Goal: Task Accomplishment & Management: Complete application form

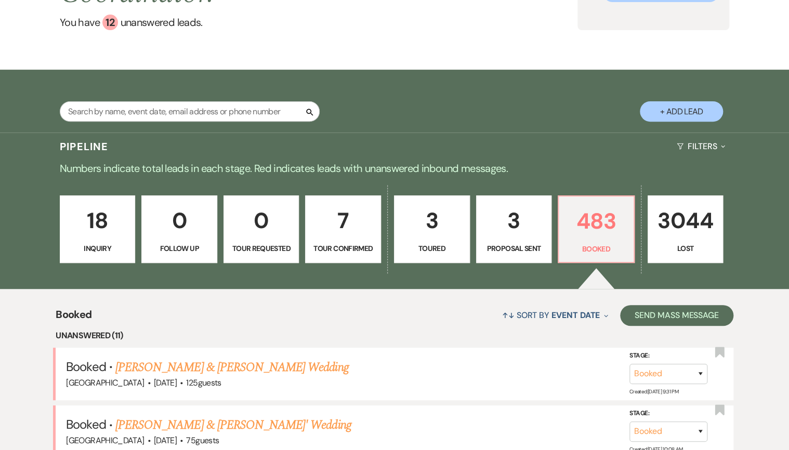
scroll to position [166, 0]
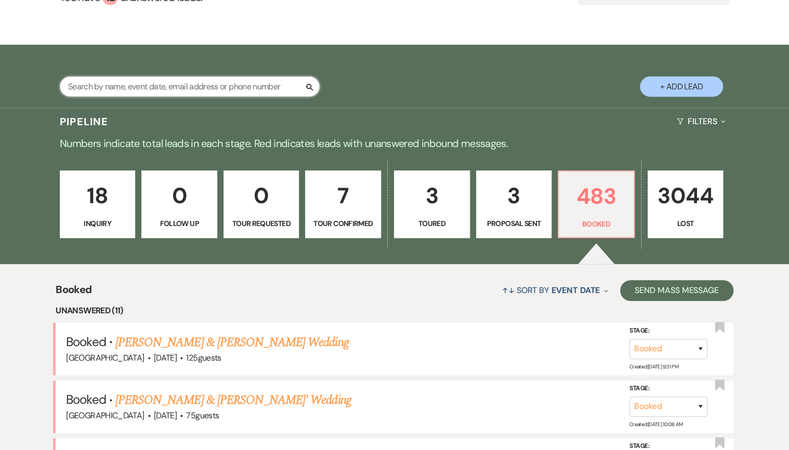
click at [152, 87] on input "text" at bounding box center [190, 86] width 260 height 20
type input "marina"
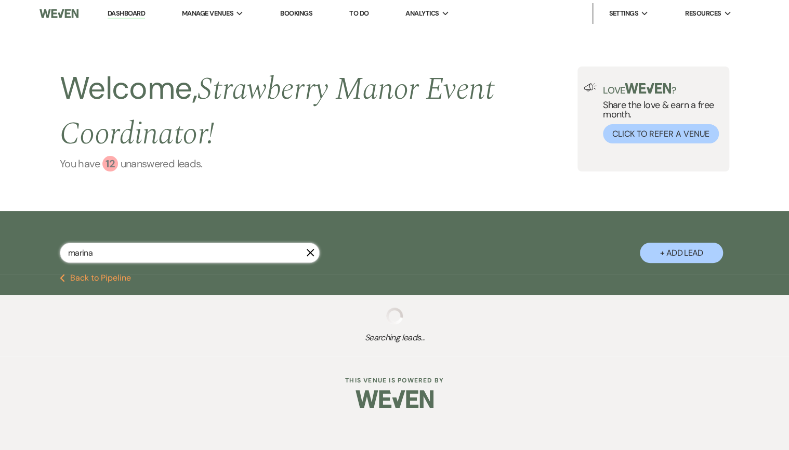
select select "6"
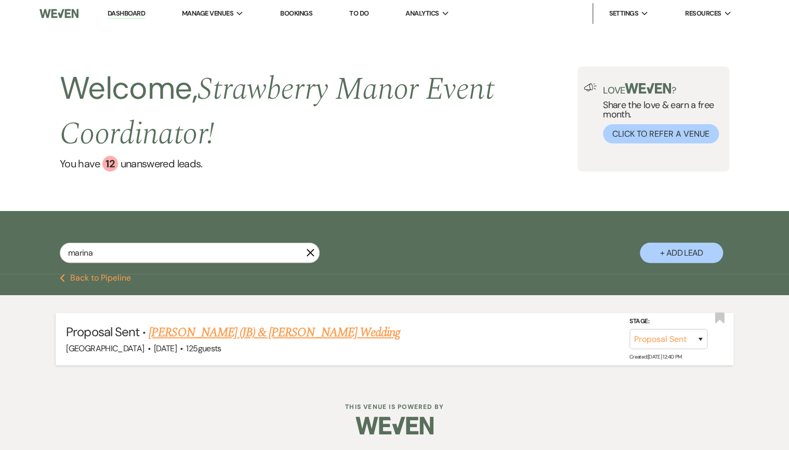
click at [298, 333] on link "[PERSON_NAME] (JB) & [PERSON_NAME] Wedding" at bounding box center [275, 332] width 252 height 19
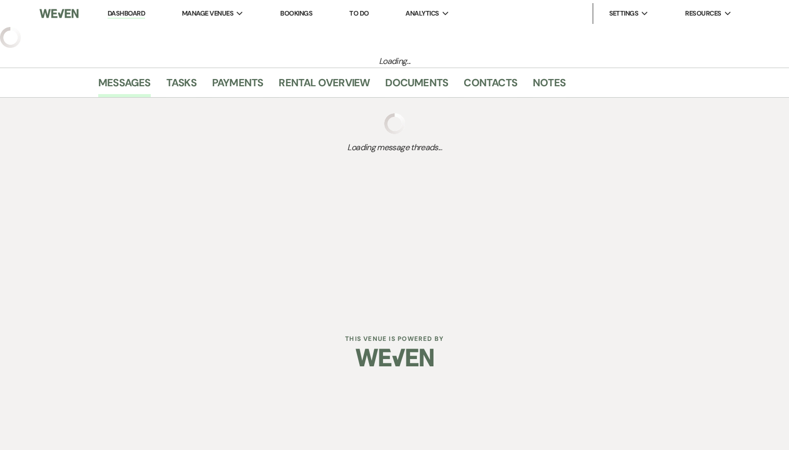
select select "6"
select select "5"
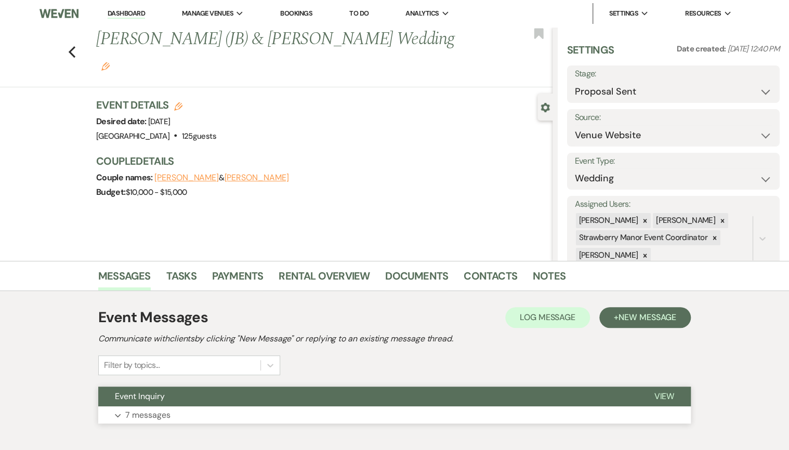
click at [227, 417] on button "Expand 7 messages" at bounding box center [394, 416] width 593 height 18
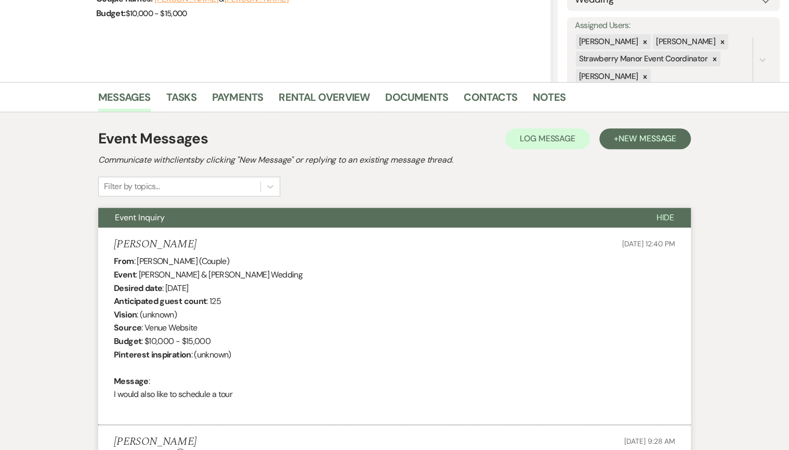
scroll to position [333, 0]
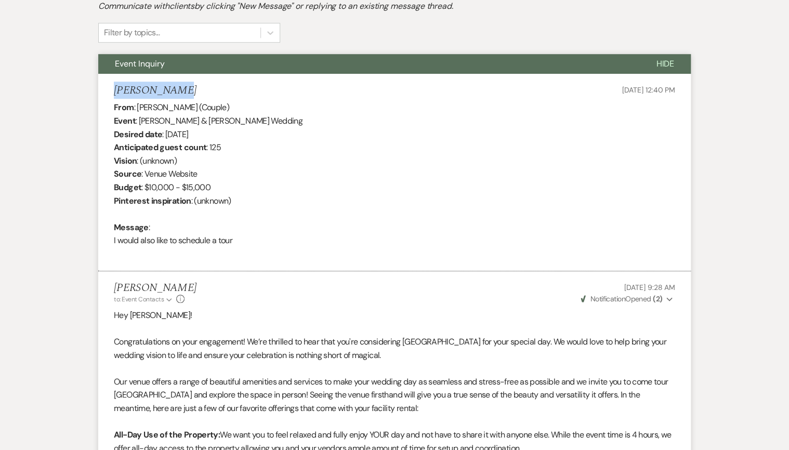
drag, startPoint x: 115, startPoint y: 89, endPoint x: 212, endPoint y: 86, distance: 96.8
click at [212, 86] on div "[PERSON_NAME] [DATE] 12:40 PM" at bounding box center [395, 90] width 562 height 13
drag, startPoint x: 212, startPoint y: 86, endPoint x: 154, endPoint y: 89, distance: 57.3
copy h5 "[PERSON_NAME]"
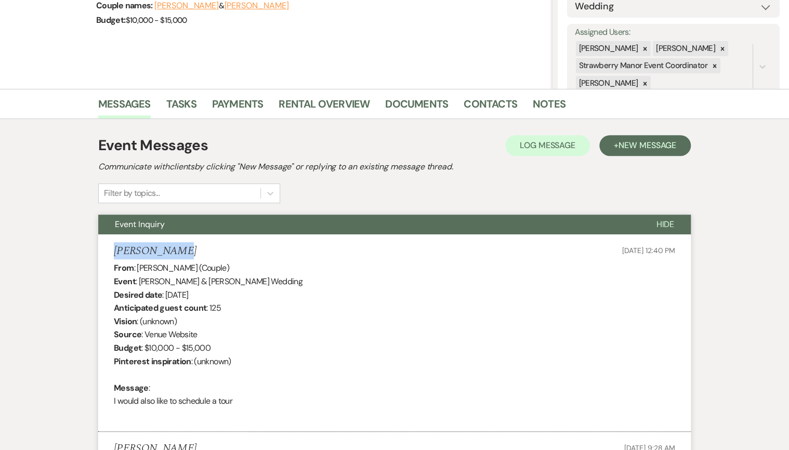
scroll to position [166, 0]
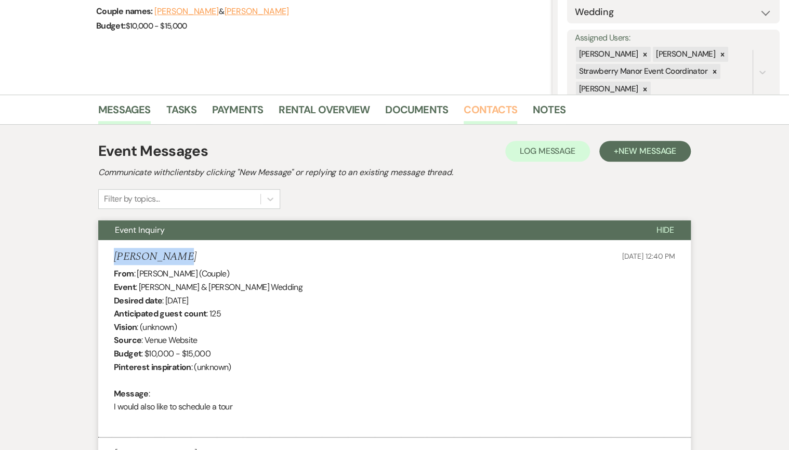
click at [502, 110] on link "Contacts" at bounding box center [491, 112] width 54 height 23
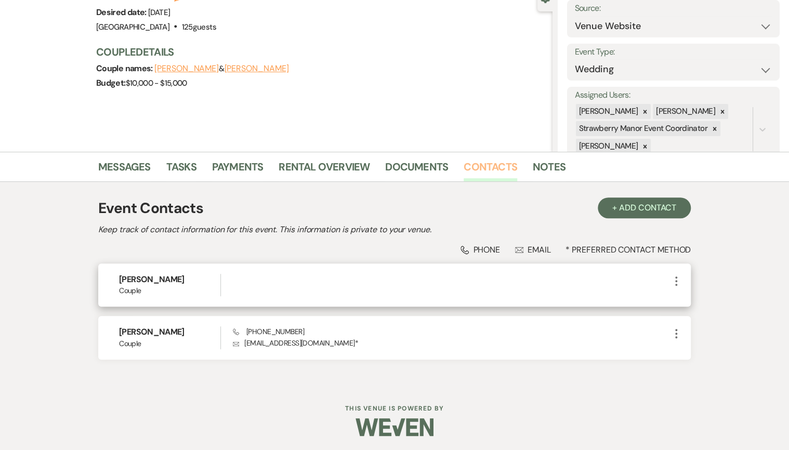
scroll to position [110, 0]
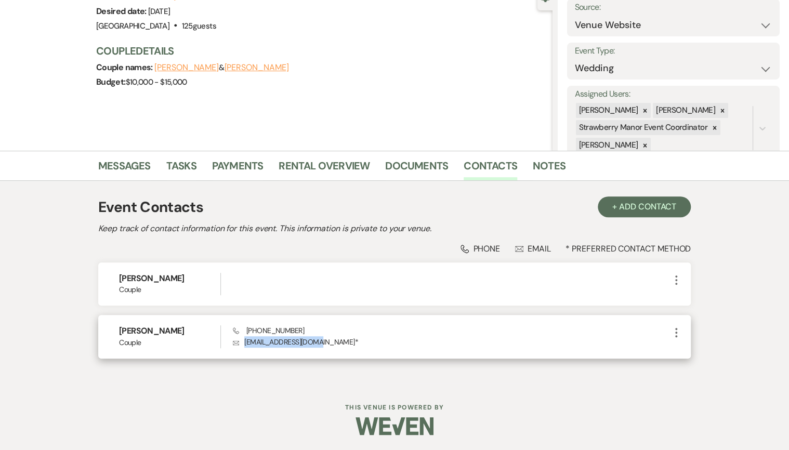
drag, startPoint x: 310, startPoint y: 340, endPoint x: 244, endPoint y: 339, distance: 66.0
click at [244, 339] on p "Envelope [EMAIL_ADDRESS][DOMAIN_NAME] *" at bounding box center [451, 341] width 437 height 11
drag, startPoint x: 244, startPoint y: 339, endPoint x: 255, endPoint y: 344, distance: 11.9
copy p "[EMAIL_ADDRESS][DOMAIN_NAME]"
drag, startPoint x: 296, startPoint y: 327, endPoint x: 245, endPoint y: 332, distance: 50.7
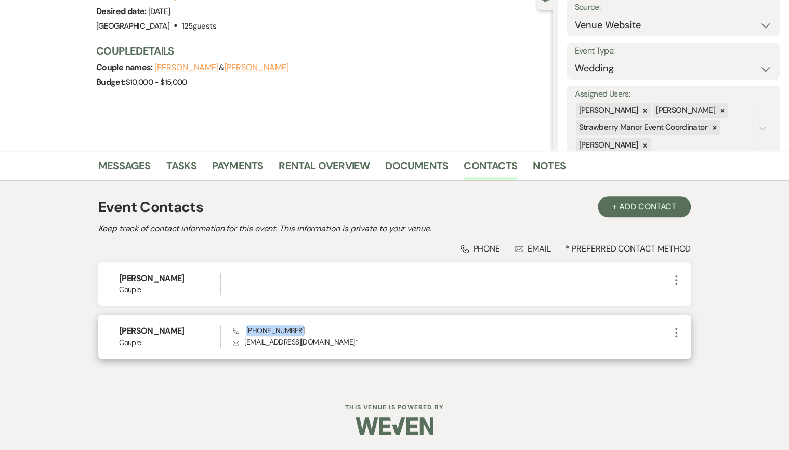
click at [245, 332] on div "Phone [PHONE_NUMBER] Envelope [EMAIL_ADDRESS][DOMAIN_NAME] *" at bounding box center [451, 337] width 437 height 22
copy span "[PHONE_NUMBER]"
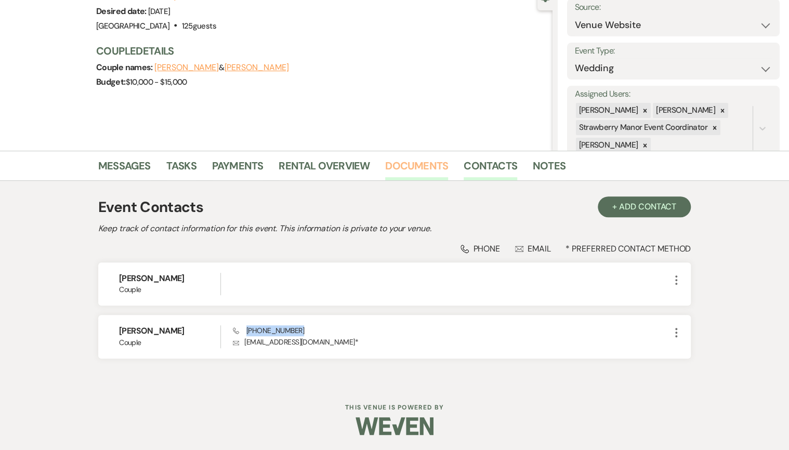
click at [422, 171] on link "Documents" at bounding box center [416, 169] width 63 height 23
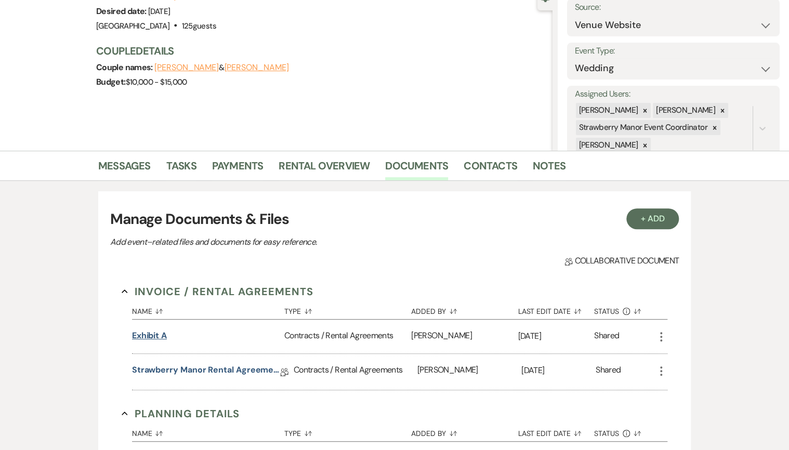
click at [146, 335] on button "Exhibit A" at bounding box center [149, 336] width 35 height 12
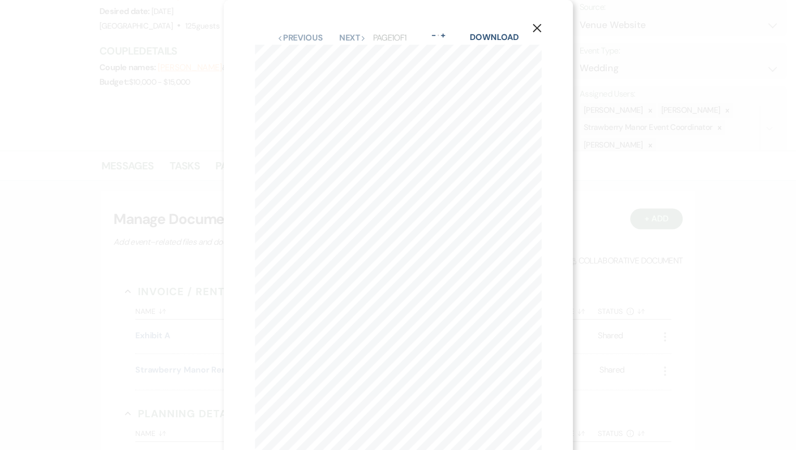
click at [537, 30] on icon "X" at bounding box center [536, 27] width 9 height 9
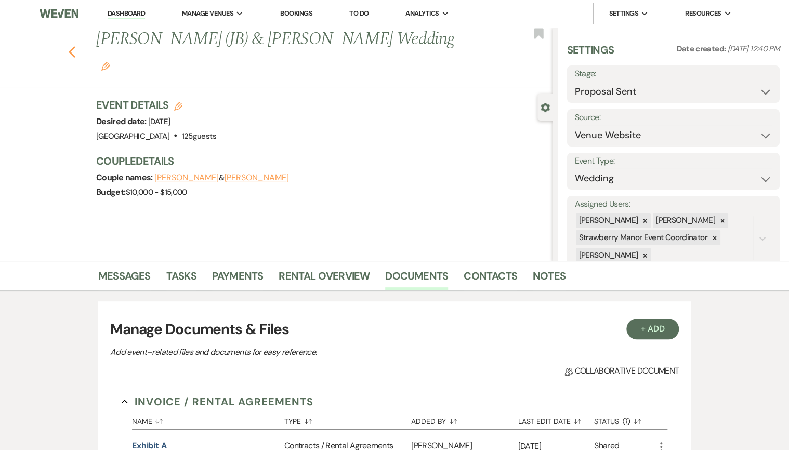
click at [76, 46] on icon "Previous" at bounding box center [72, 52] width 8 height 12
select select "6"
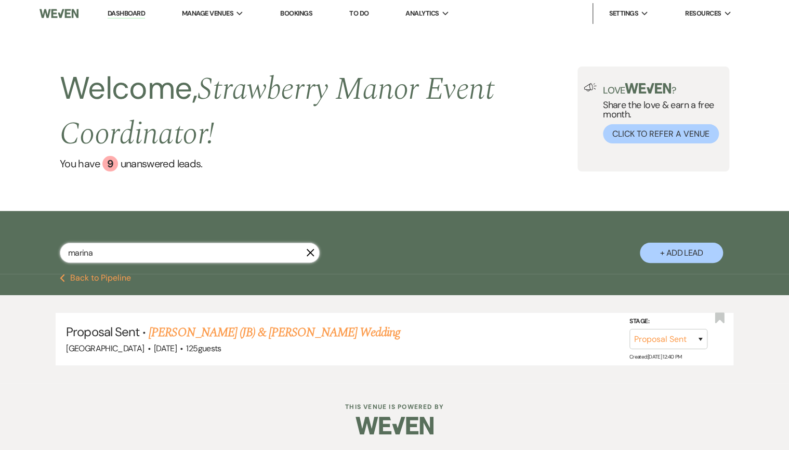
drag, startPoint x: 135, startPoint y: 259, endPoint x: 11, endPoint y: 243, distance: 124.8
click at [11, 243] on div "marina X + Add Lead" at bounding box center [394, 242] width 789 height 63
type input "[PERSON_NAME]"
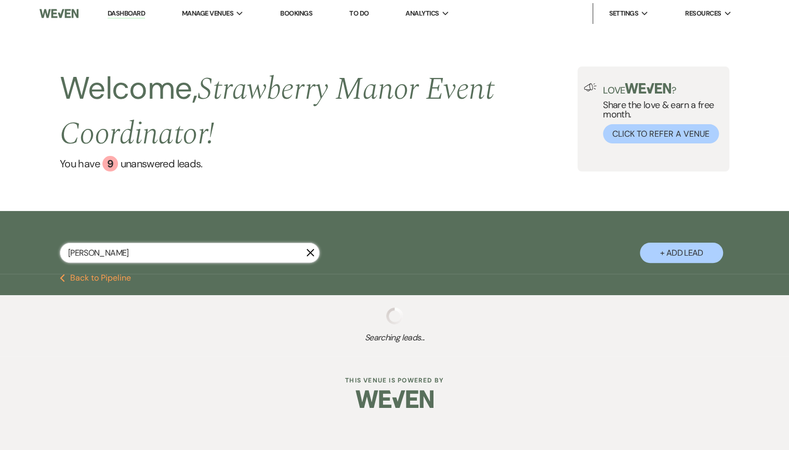
select select "8"
select select "5"
select select "8"
select select "5"
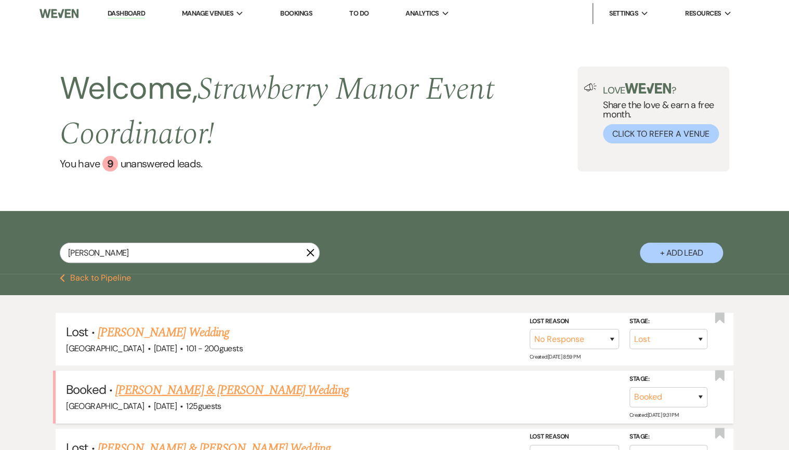
click at [217, 385] on link "[PERSON_NAME] & [PERSON_NAME] Wedding" at bounding box center [231, 390] width 233 height 19
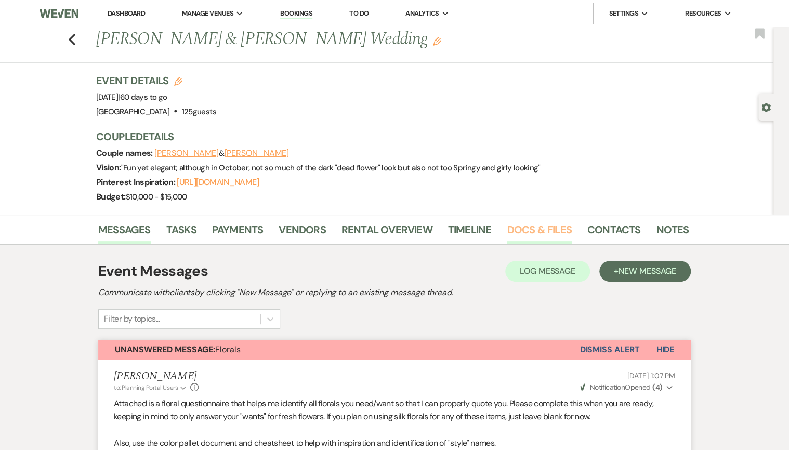
click at [523, 225] on link "Docs & Files" at bounding box center [539, 233] width 64 height 23
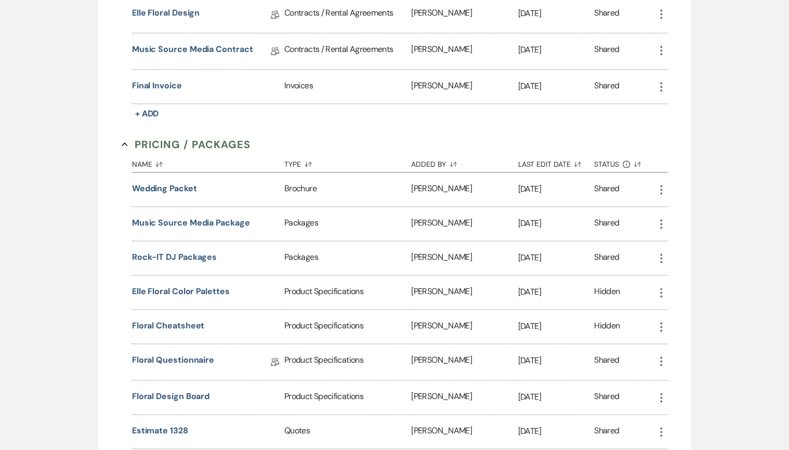
scroll to position [499, 0]
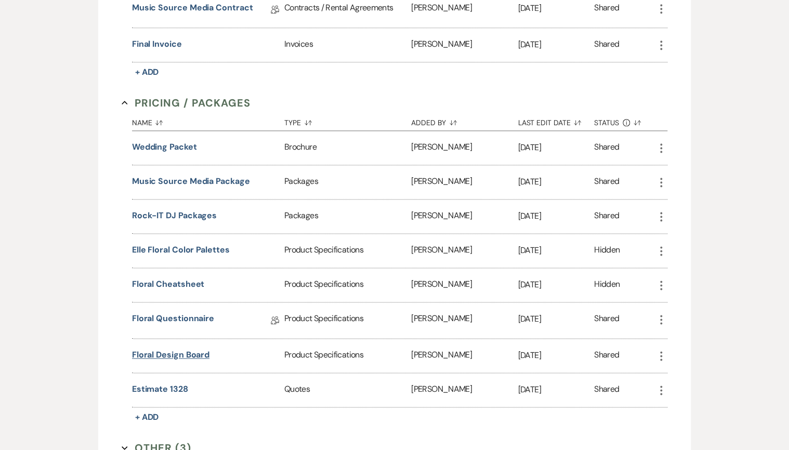
click at [167, 349] on button "Floral Design Board" at bounding box center [170, 355] width 77 height 12
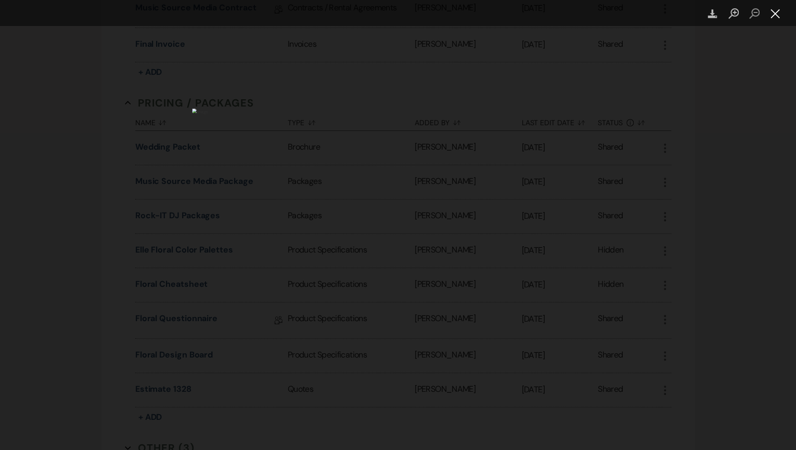
click at [771, 15] on button "Close lightbox" at bounding box center [774, 14] width 21 height 18
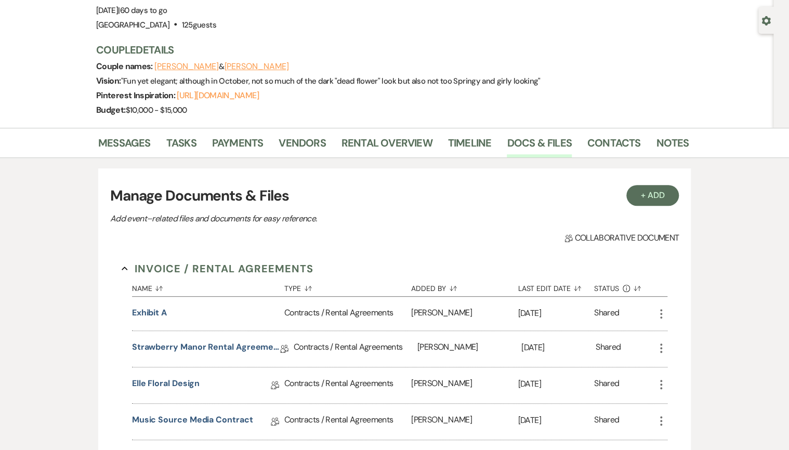
scroll to position [0, 0]
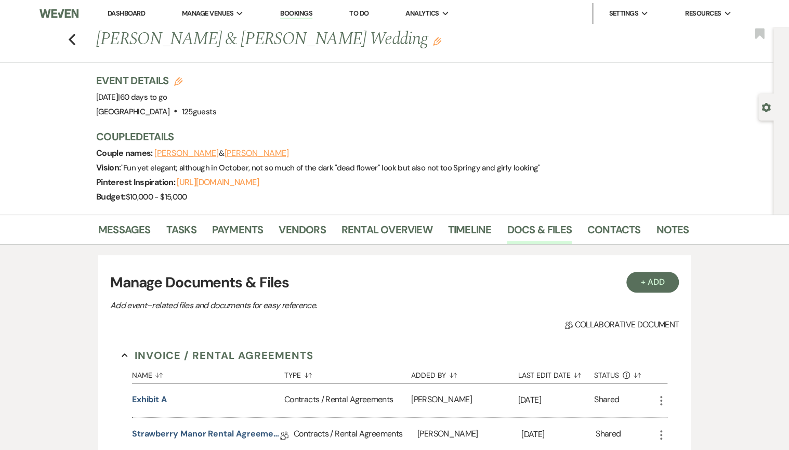
click at [122, 18] on li "Dashboard" at bounding box center [126, 13] width 48 height 21
click at [127, 17] on link "Dashboard" at bounding box center [126, 13] width 37 height 9
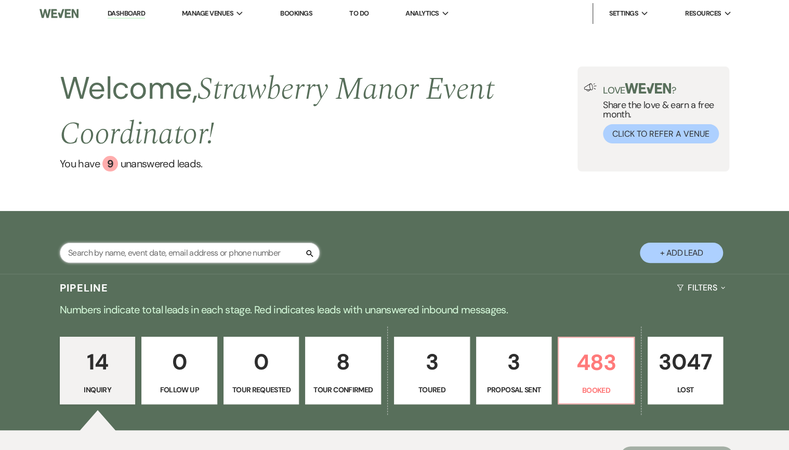
click at [121, 251] on input "text" at bounding box center [190, 253] width 260 height 20
type input "marina"
select select "6"
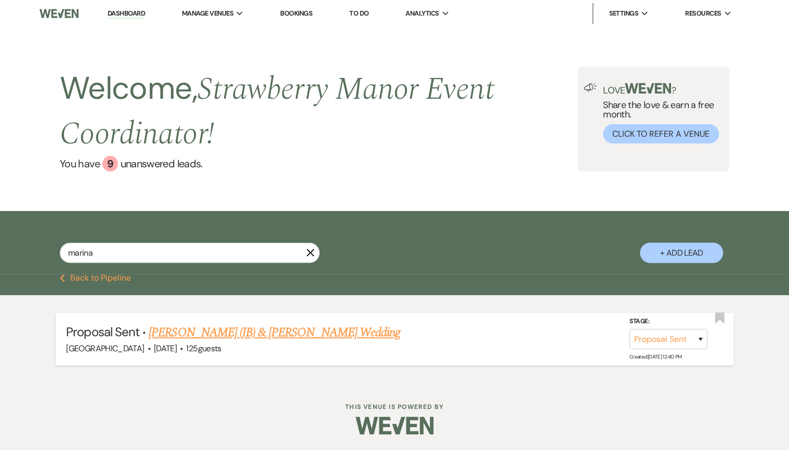
click at [306, 338] on link "[PERSON_NAME] (JB) & [PERSON_NAME] Wedding" at bounding box center [275, 332] width 252 height 19
select select "6"
select select "5"
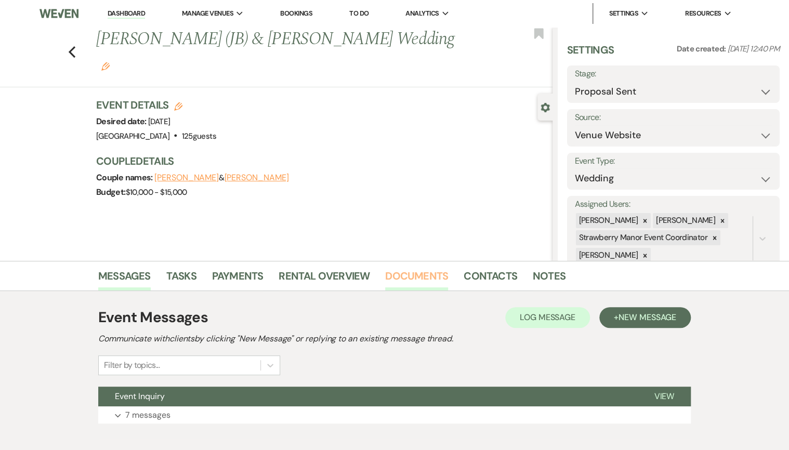
click at [401, 271] on link "Documents" at bounding box center [416, 279] width 63 height 23
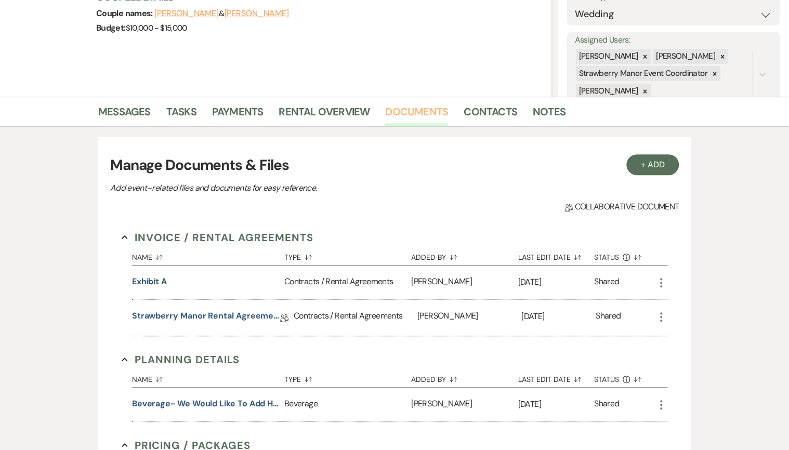
scroll to position [166, 0]
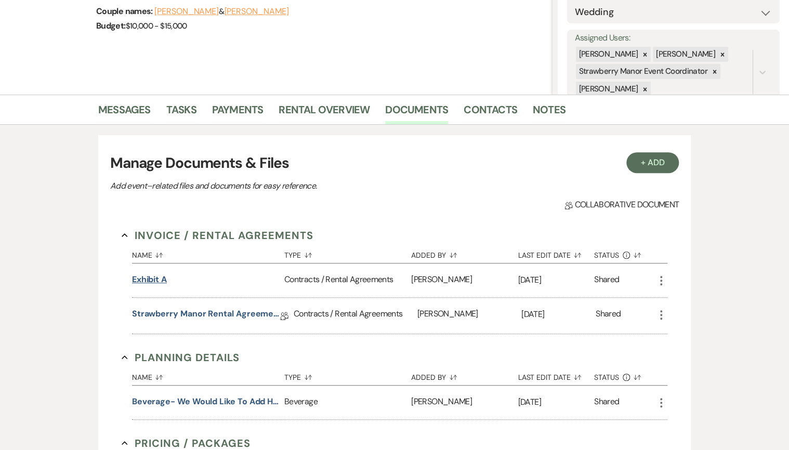
click at [159, 279] on button "Exhibit A" at bounding box center [149, 280] width 35 height 12
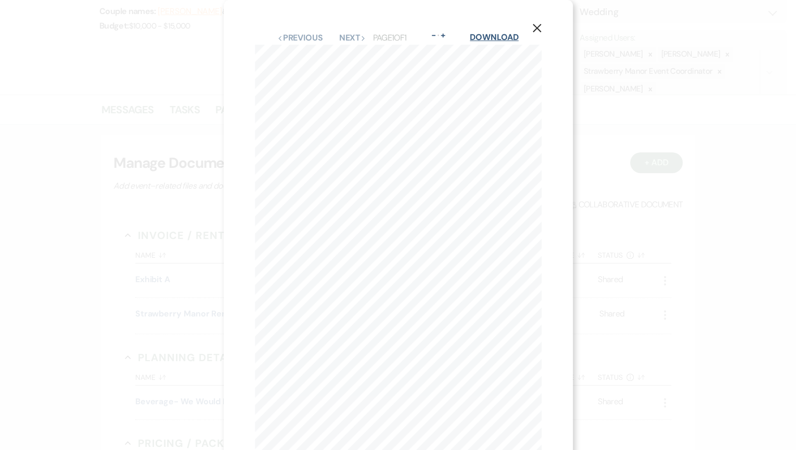
click at [491, 37] on link "Download" at bounding box center [494, 37] width 48 height 11
click at [536, 32] on icon "X" at bounding box center [536, 27] width 9 height 9
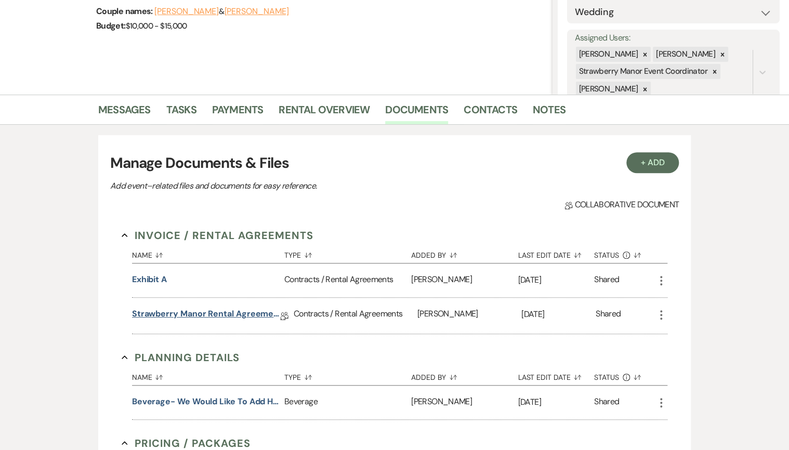
click at [175, 310] on link "Strawberry Manor Rental Agreement - Wedding" at bounding box center [206, 316] width 148 height 16
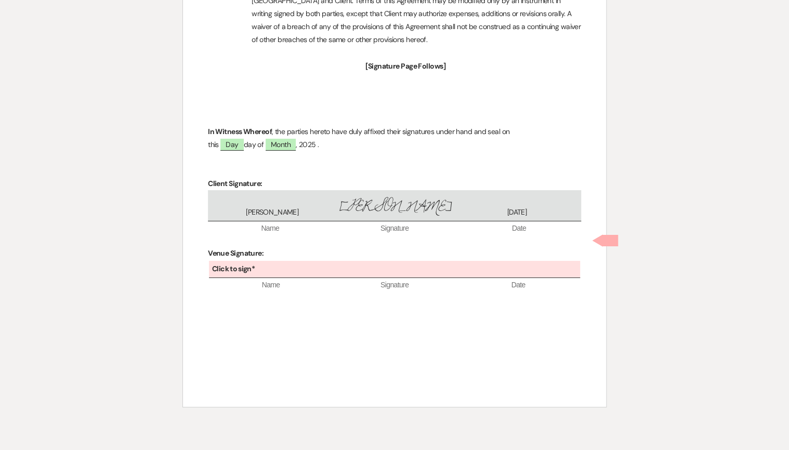
scroll to position [3717, 0]
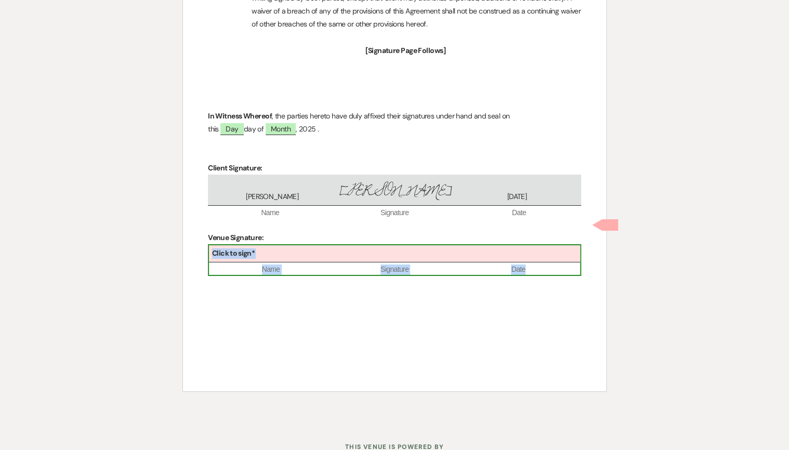
click at [368, 245] on div "Click to sign*" at bounding box center [394, 253] width 371 height 17
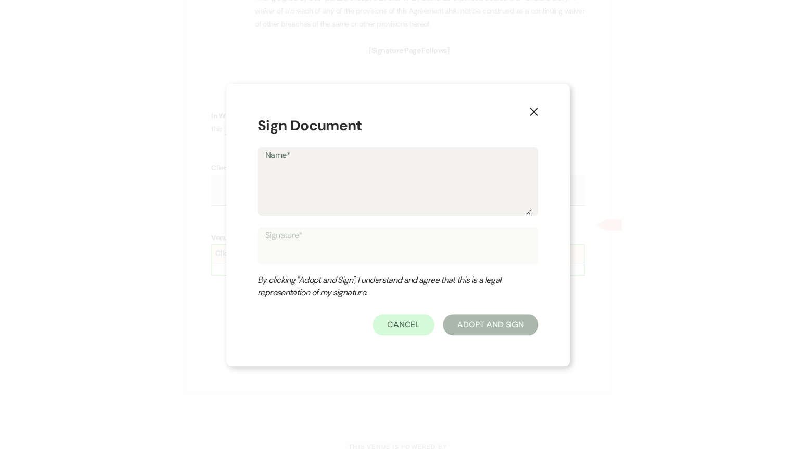
type textarea "B"
type input "B"
type textarea "Br"
type input "Br"
type textarea "Bri"
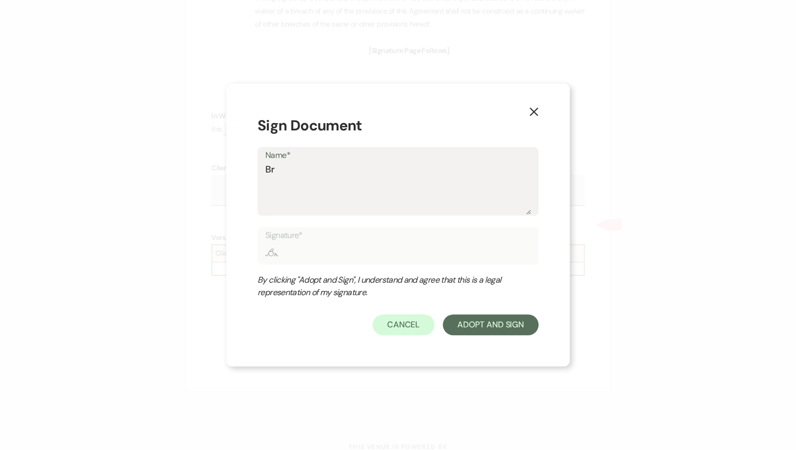
type input "Bri"
type textarea "Brit"
type input "Brit"
type textarea "[PERSON_NAME]"
type input "[PERSON_NAME]"
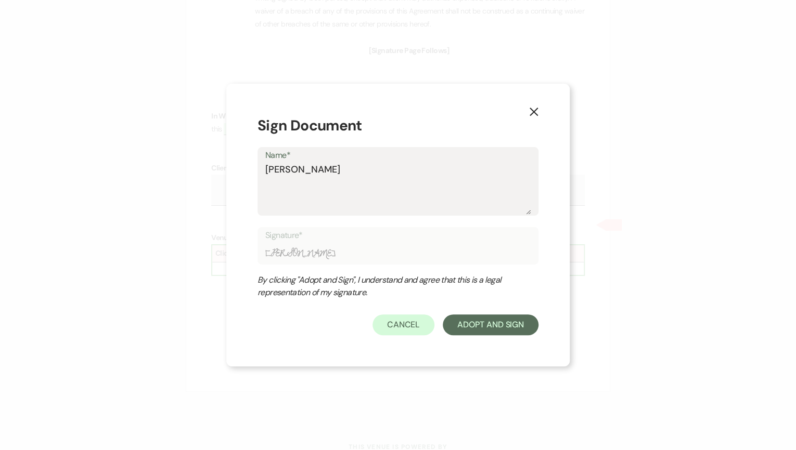
type textarea "Britta"
type input "Britta"
type textarea "Brittan"
type input "Brittan"
type textarea "[PERSON_NAME]"
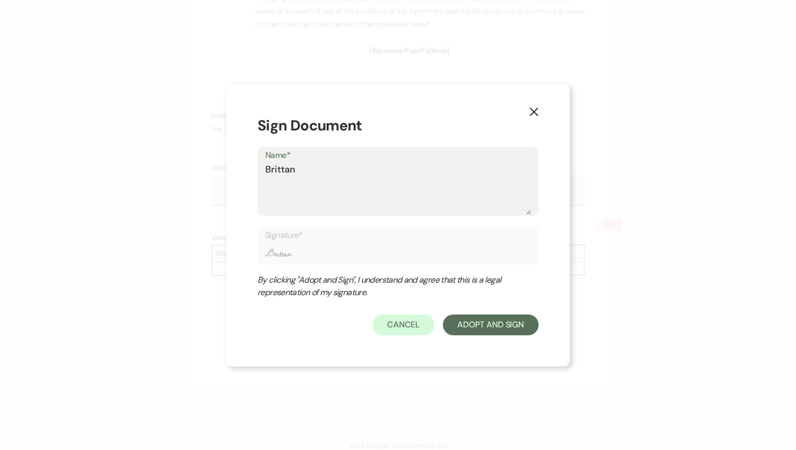
type input "[PERSON_NAME]"
type textarea "[PERSON_NAME]"
type input "[PERSON_NAME]"
type textarea "[PERSON_NAME]"
type input "[PERSON_NAME]"
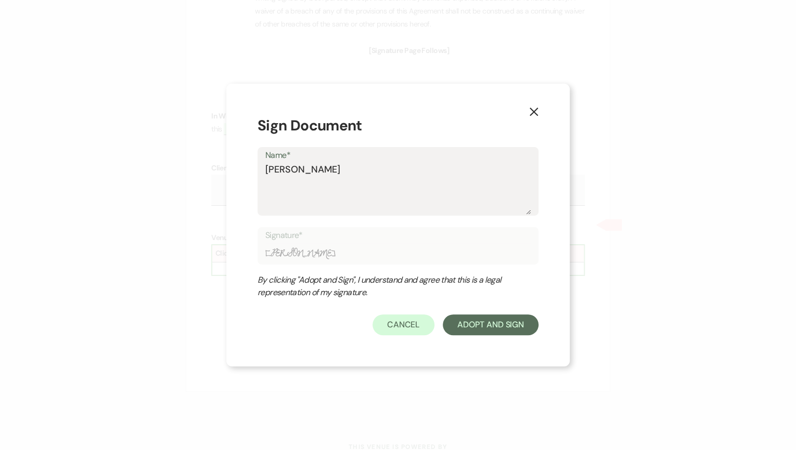
type textarea "[PERSON_NAME]"
type input "[PERSON_NAME]"
type textarea "[PERSON_NAME] How"
type input "[PERSON_NAME] How"
type textarea "[PERSON_NAME]"
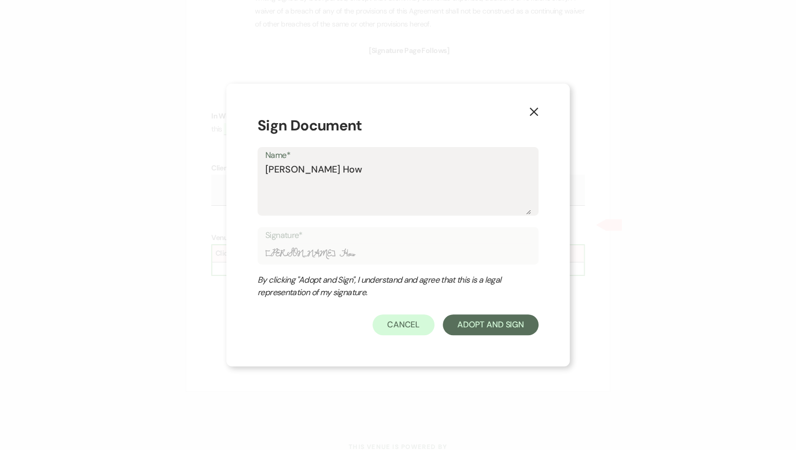
type input "[PERSON_NAME]"
type textarea "[PERSON_NAME]"
type input "[PERSON_NAME]"
type textarea "[PERSON_NAME]"
click at [484, 325] on button "Adopt And Sign" at bounding box center [490, 325] width 96 height 21
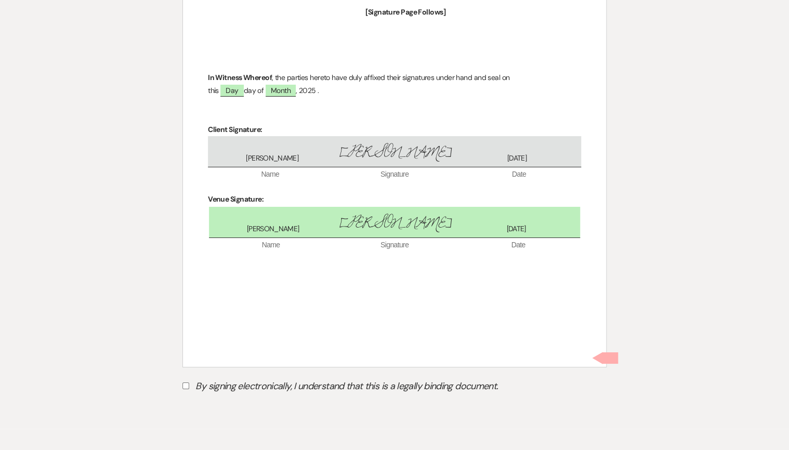
scroll to position [3776, 0]
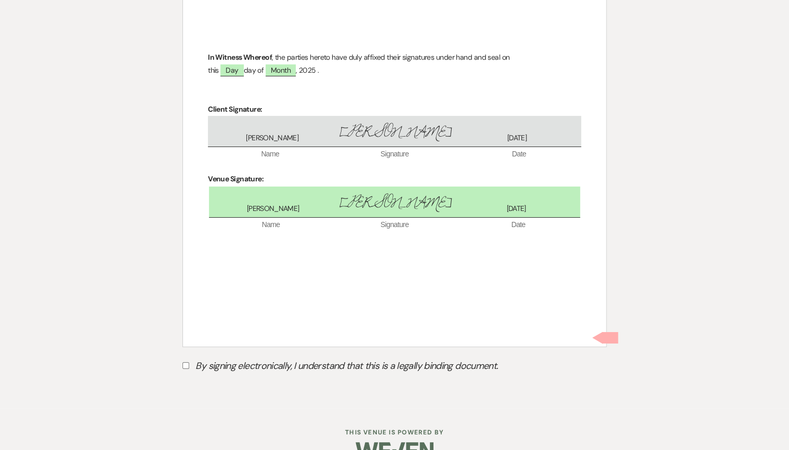
click at [185, 362] on input "By signing electronically, I understand that this is a legally binding document." at bounding box center [186, 365] width 7 height 7
checkbox input "true"
click at [243, 383] on button "Submit" at bounding box center [219, 392] width 73 height 19
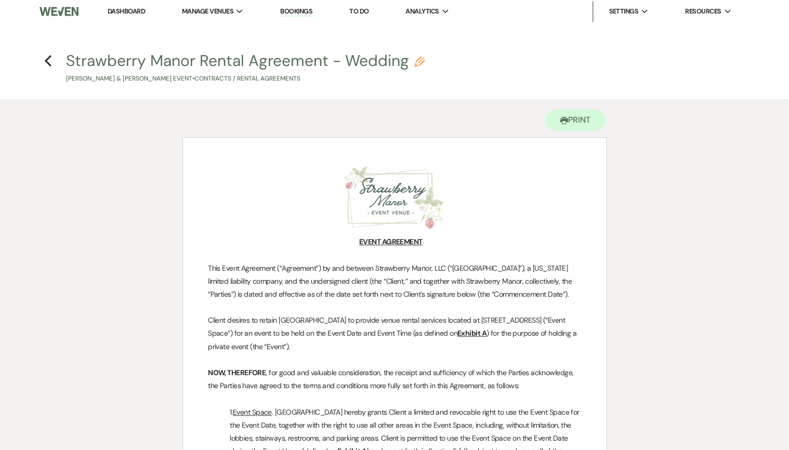
scroll to position [0, 0]
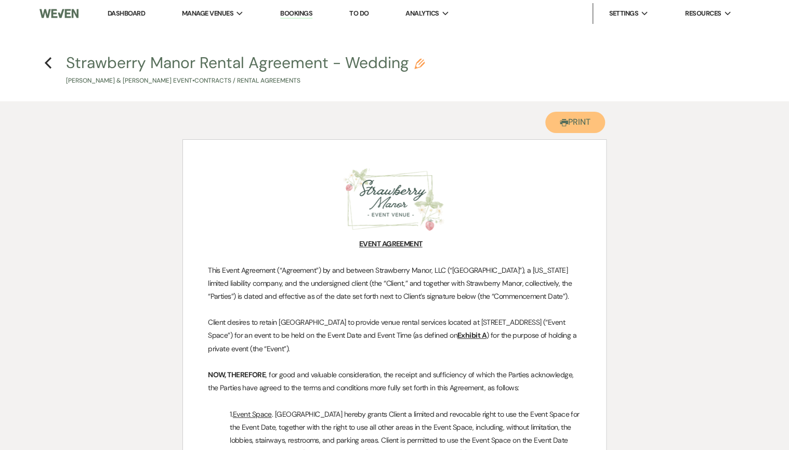
click at [590, 126] on button "Printer Print" at bounding box center [575, 122] width 60 height 21
click at [48, 65] on use "button" at bounding box center [48, 62] width 7 height 11
select select "6"
select select "5"
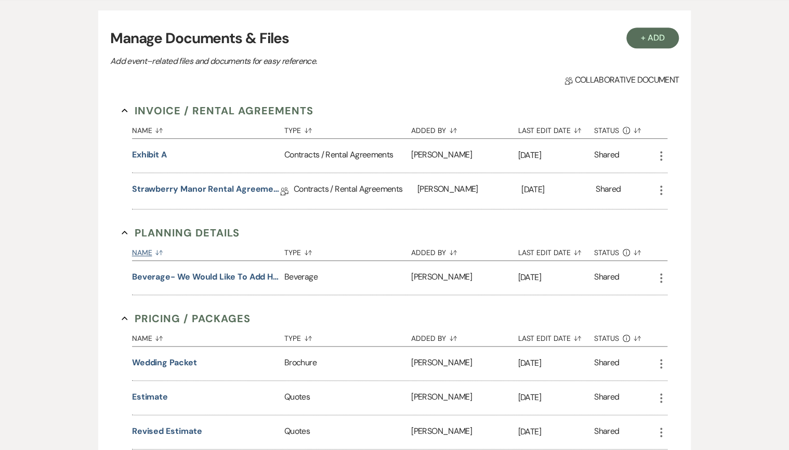
scroll to position [333, 0]
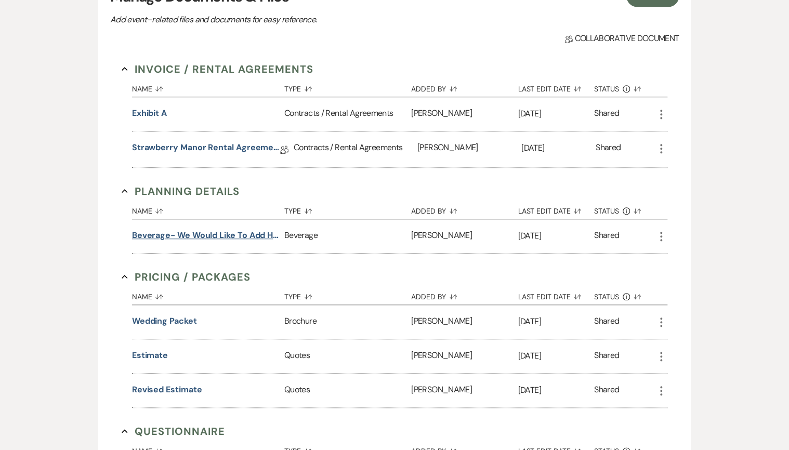
click at [226, 235] on button "Beverage- we would like to add high noon seltzers if possible" at bounding box center [206, 235] width 148 height 12
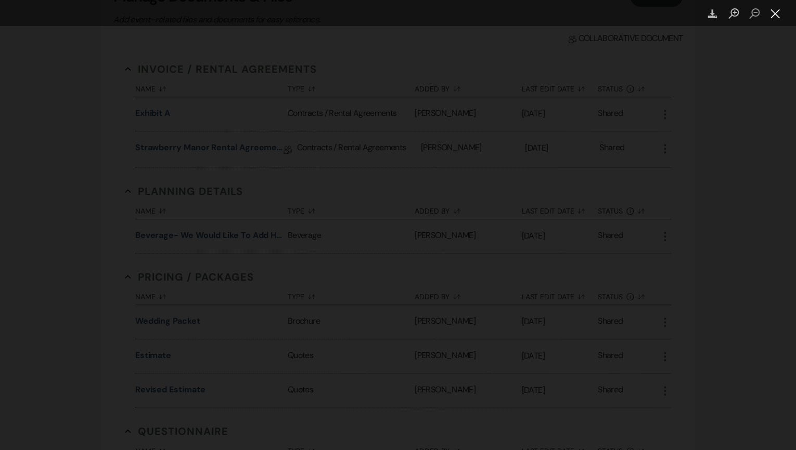
click at [778, 18] on button "Close lightbox" at bounding box center [774, 14] width 21 height 18
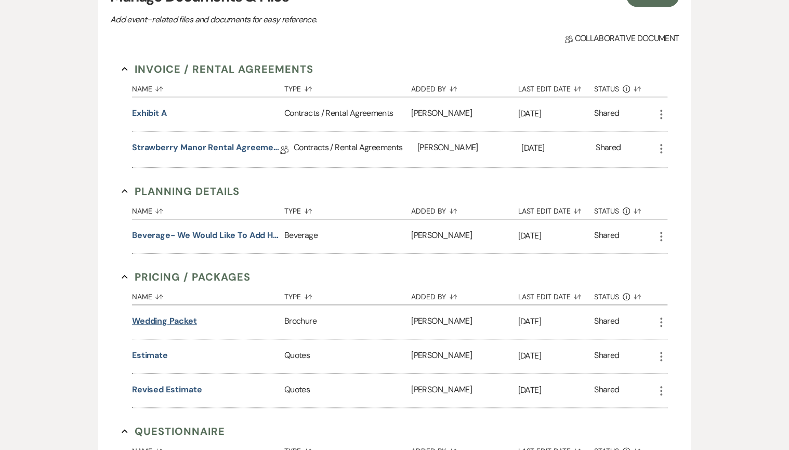
click at [163, 318] on button "Wedding packet" at bounding box center [164, 321] width 65 height 12
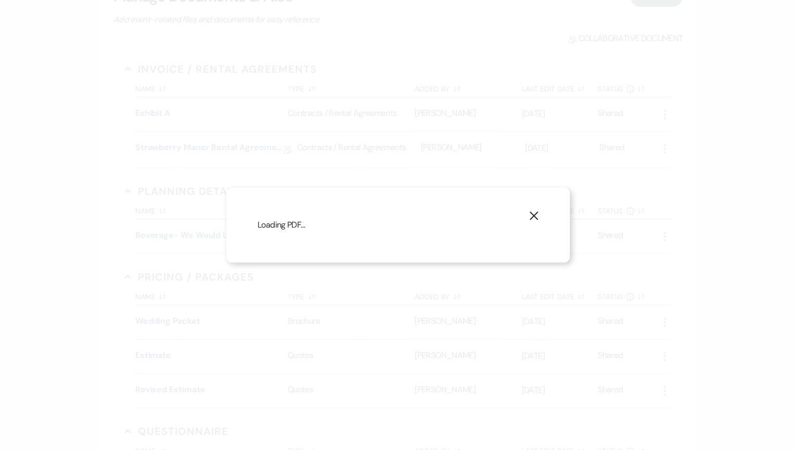
click at [535, 211] on icon "X" at bounding box center [533, 215] width 9 height 9
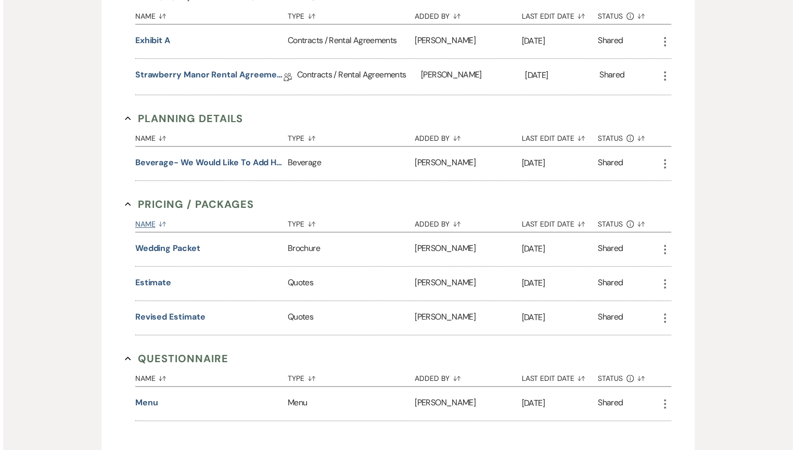
scroll to position [489, 0]
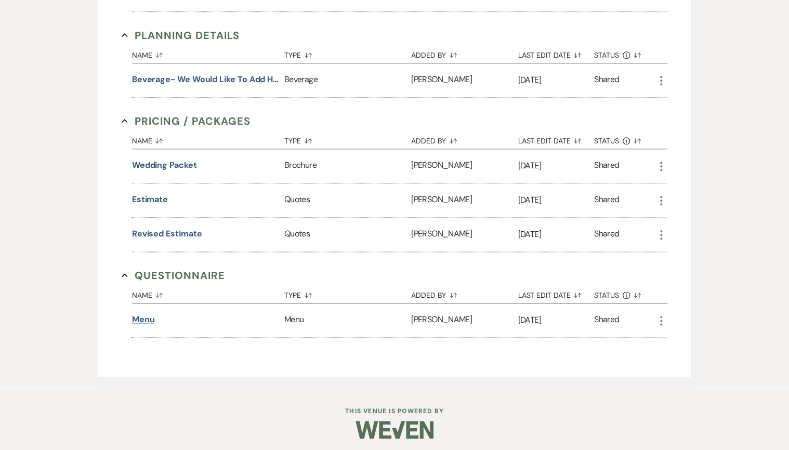
click at [140, 314] on button "Menu" at bounding box center [143, 320] width 23 height 12
